Goal: Find specific page/section: Find specific page/section

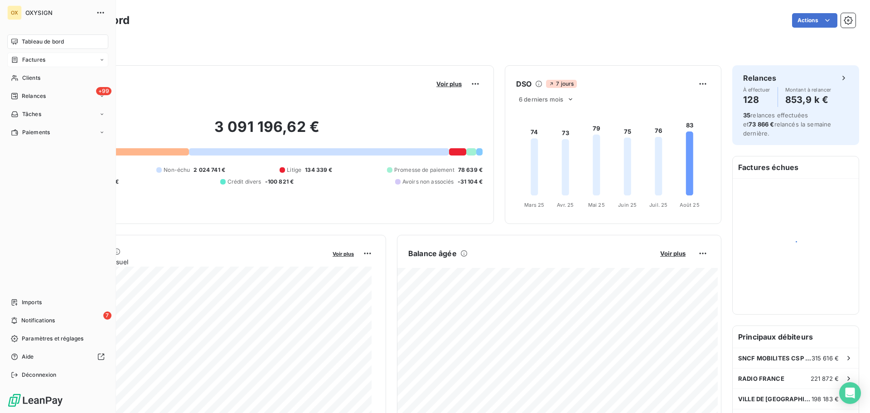
click at [30, 59] on span "Factures" at bounding box center [33, 60] width 23 height 8
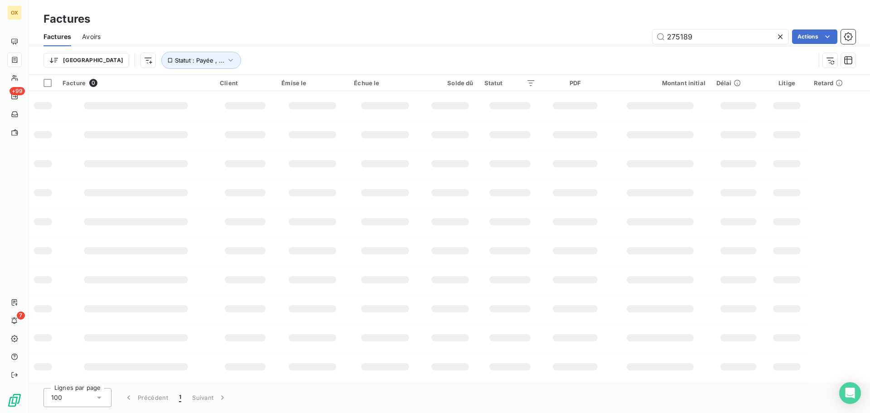
drag, startPoint x: 709, startPoint y: 35, endPoint x: 646, endPoint y: 31, distance: 62.7
click at [647, 31] on div "275189 Actions" at bounding box center [483, 36] width 744 height 14
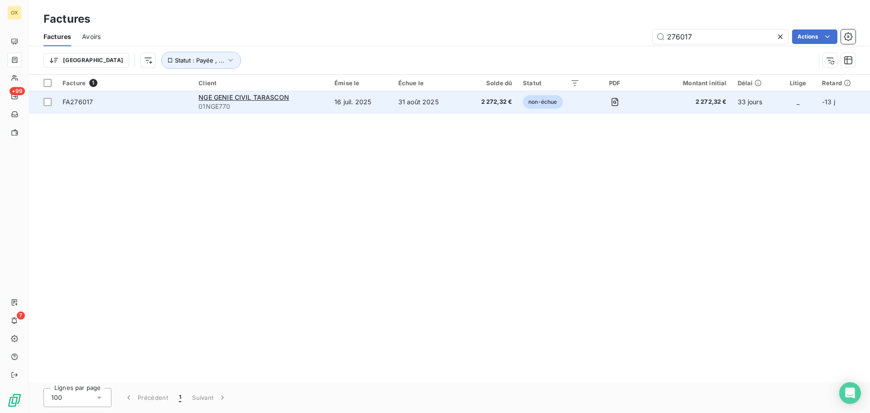
type input "276017"
click at [100, 102] on span "FA276017" at bounding box center [125, 101] width 125 height 9
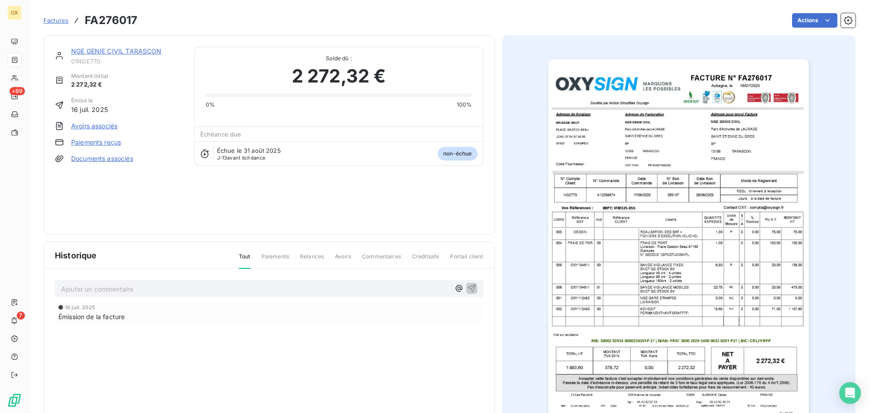
click at [111, 51] on link "NGE GENIE CIVIL TARASCON" at bounding box center [116, 51] width 91 height 8
